Goal: Information Seeking & Learning: Learn about a topic

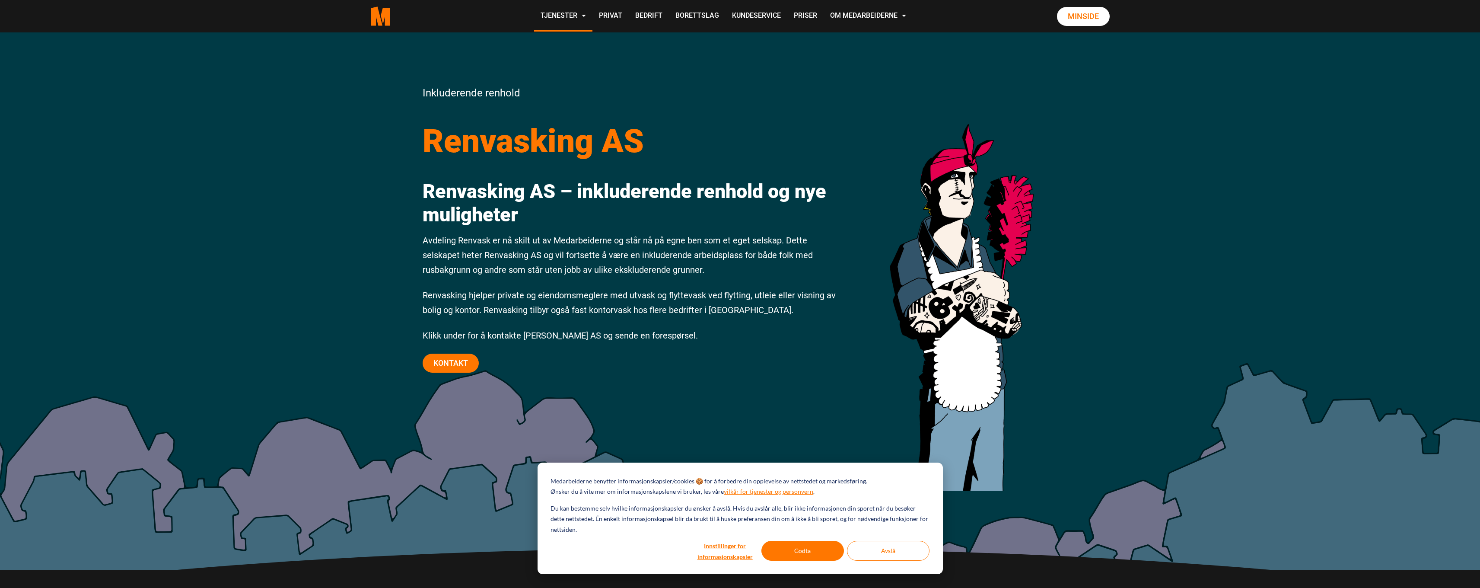
click at [654, 232] on div "Inkluderende renhold Renvasking AS Renvasking AS – inkluderende renhold og nye …" at bounding box center [632, 233] width 432 height 299
click at [465, 246] on p "Avdeling Renvask er nå skilt ut av Medarbeiderne og står nå på egne ben som et …" at bounding box center [632, 255] width 419 height 44
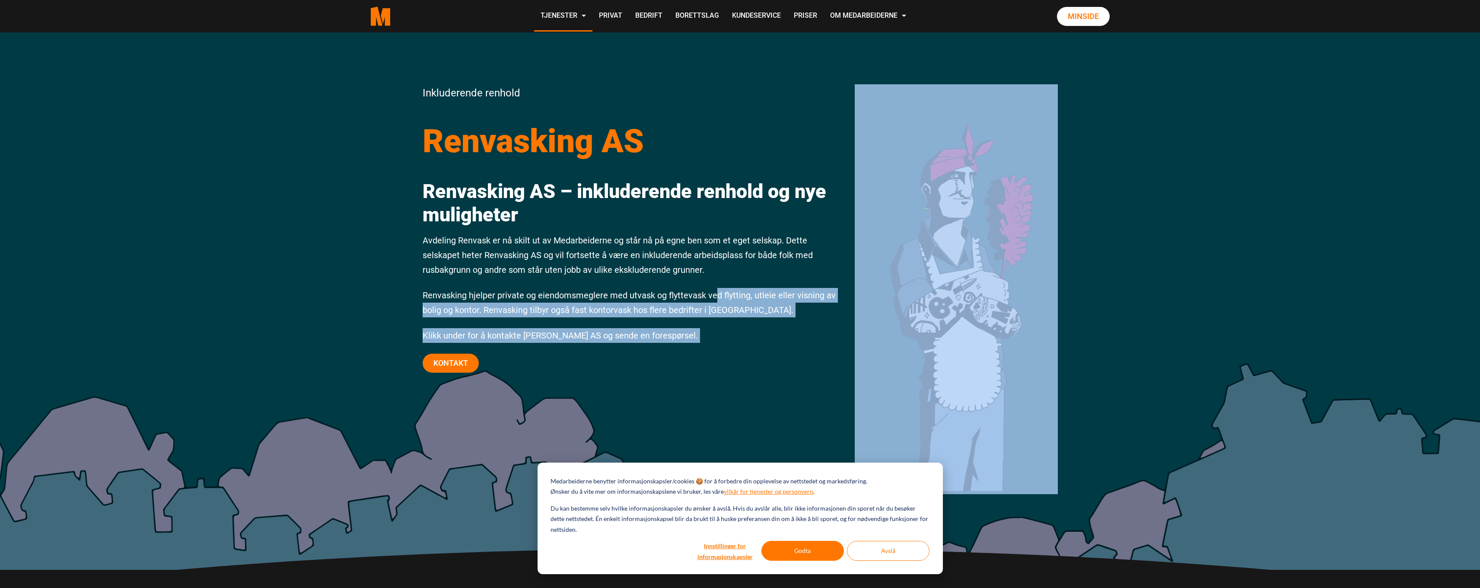
drag, startPoint x: 416, startPoint y: 181, endPoint x: 714, endPoint y: 295, distance: 318.5
click at [714, 295] on div "Inkluderende renhold Renvasking AS Renvasking AS – inkluderende renhold og nye …" at bounding box center [740, 300] width 1480 height 537
click at [710, 296] on p "Renvasking hjelper private og eiendomsmeglere med utvask og flyttevask ved flyt…" at bounding box center [632, 302] width 419 height 29
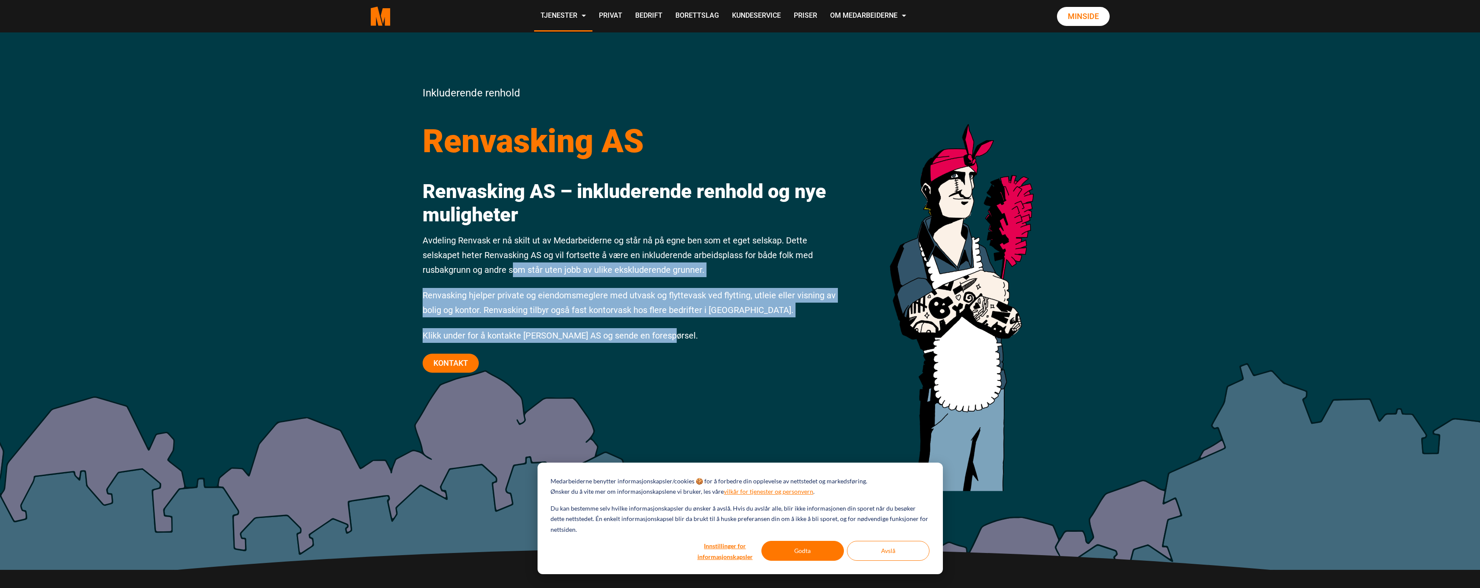
drag, startPoint x: 671, startPoint y: 335, endPoint x: 509, endPoint y: 269, distance: 174.9
click at [510, 270] on div "Inkluderende renhold Renvasking AS Renvasking AS – inkluderende renhold og nye …" at bounding box center [632, 233] width 432 height 299
drag, startPoint x: 509, startPoint y: 269, endPoint x: 536, endPoint y: 274, distance: 27.3
click at [509, 269] on p "Avdeling Renvask er nå skilt ut av Medarbeiderne og står nå på egne ben som et …" at bounding box center [632, 255] width 419 height 44
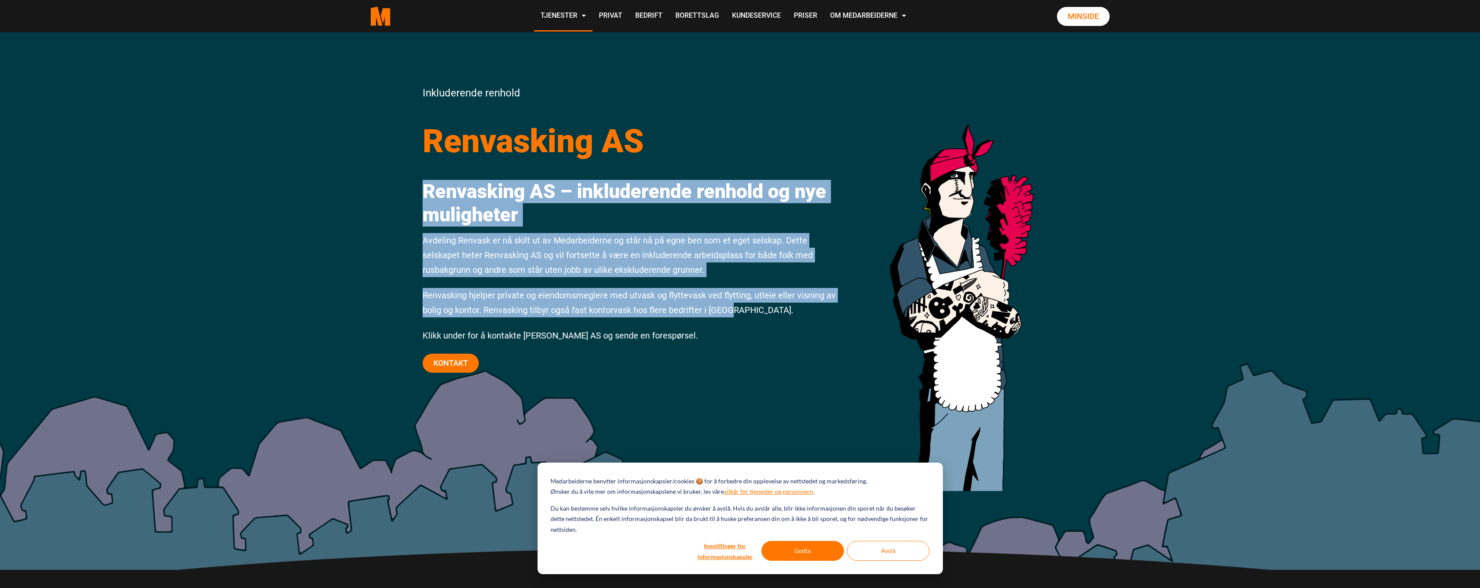
drag, startPoint x: 735, startPoint y: 310, endPoint x: 418, endPoint y: 190, distance: 339.1
click at [418, 190] on div "Inkluderende renhold Renvasking AS Renvasking AS – inkluderende renhold og nye …" at bounding box center [632, 233] width 432 height 299
copy div "Renvasking AS – inkluderende renhold og nye muligheter Avdeling Renvask er nå s…"
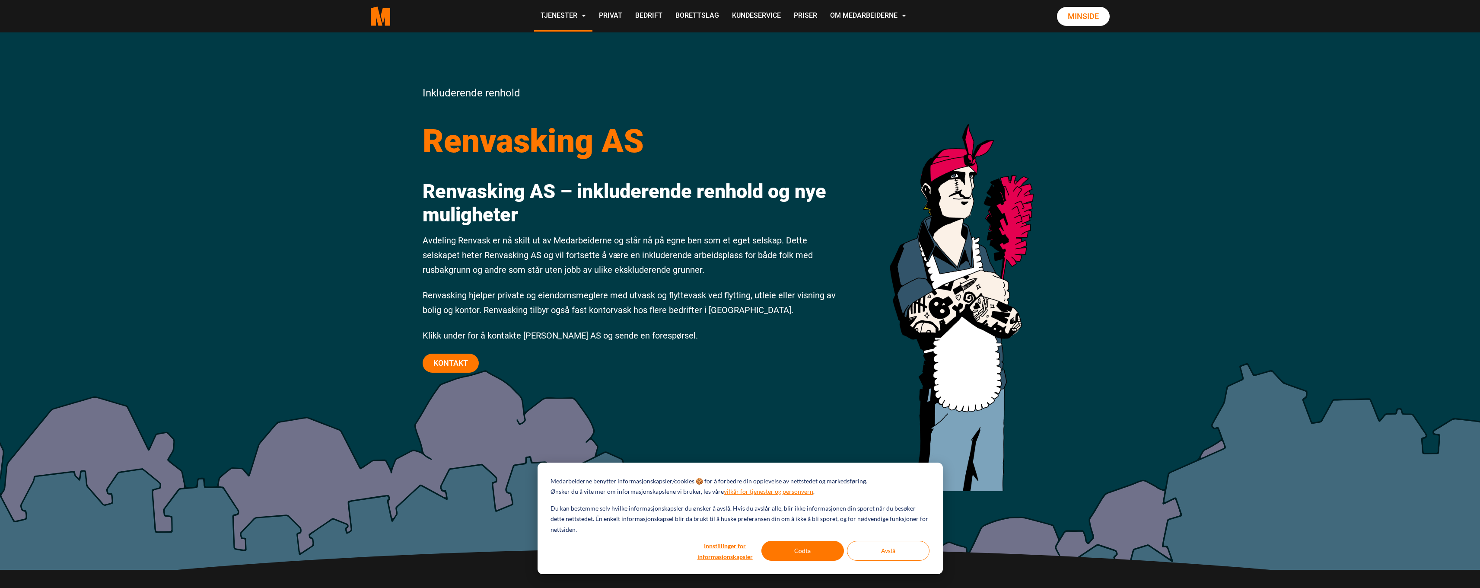
click at [676, 117] on div "Inkluderende renhold Renvasking AS Renvasking AS – inkluderende renhold og nye …" at bounding box center [632, 233] width 432 height 299
click at [1145, 126] on div "Inkluderende renhold Renvasking AS Renvasking AS – inkluderende renhold og nye …" at bounding box center [740, 300] width 1480 height 537
